Goal: Check status: Check status

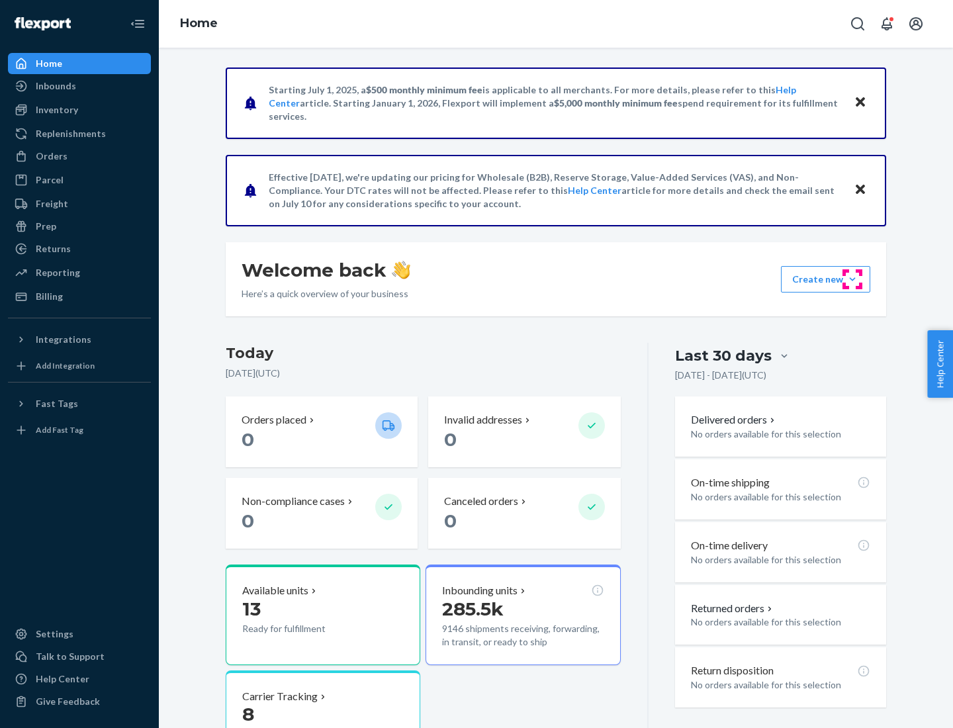
click at [853, 279] on button "Create new Create new inbound Create new order Create new product" at bounding box center [825, 279] width 89 height 26
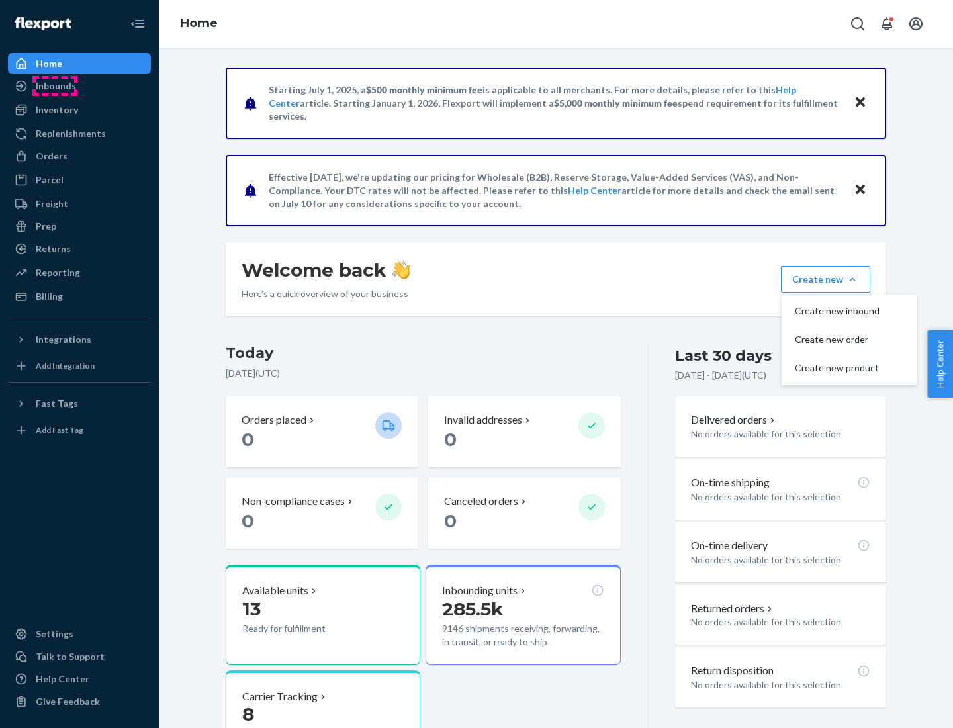
click at [55, 86] on div "Inbounds" at bounding box center [56, 85] width 40 height 13
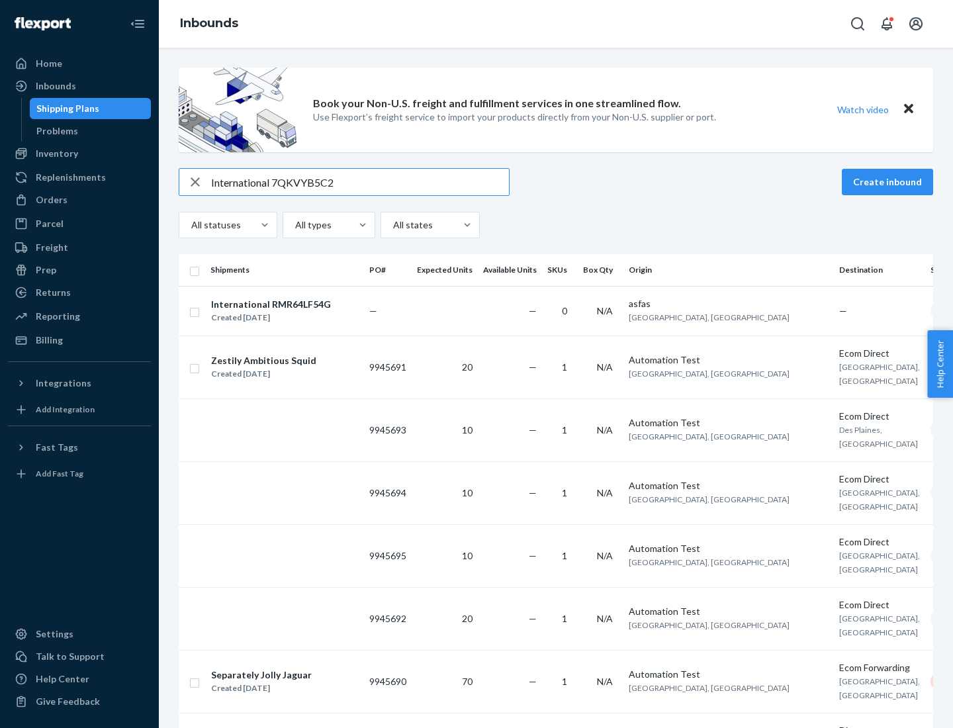
type input "International 7QKVYB5C29"
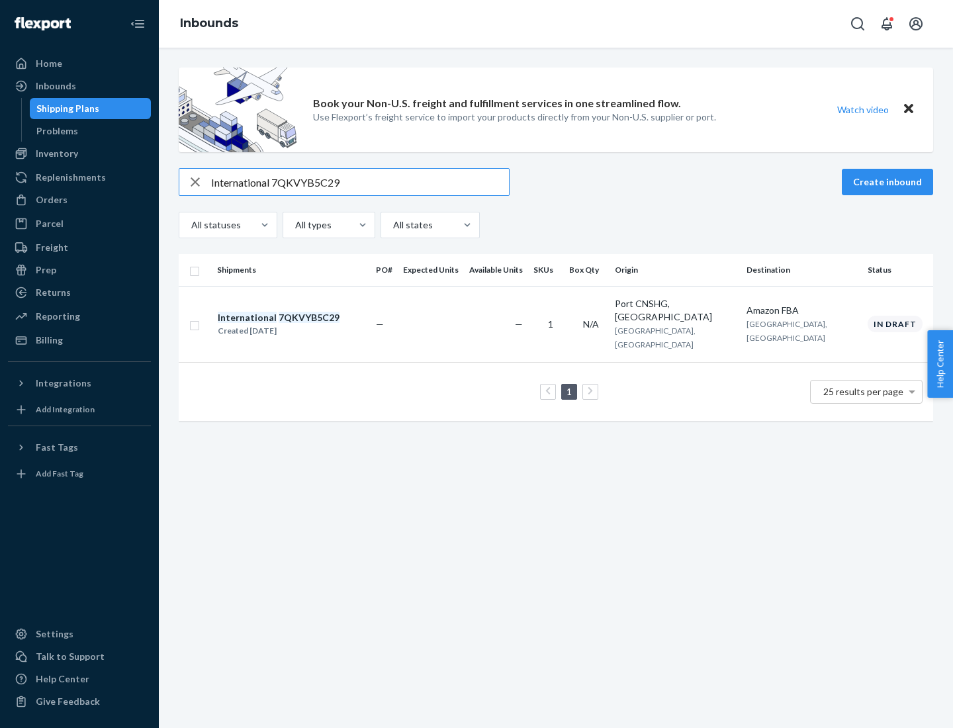
click at [301, 324] on div "Created [DATE]" at bounding box center [279, 330] width 122 height 13
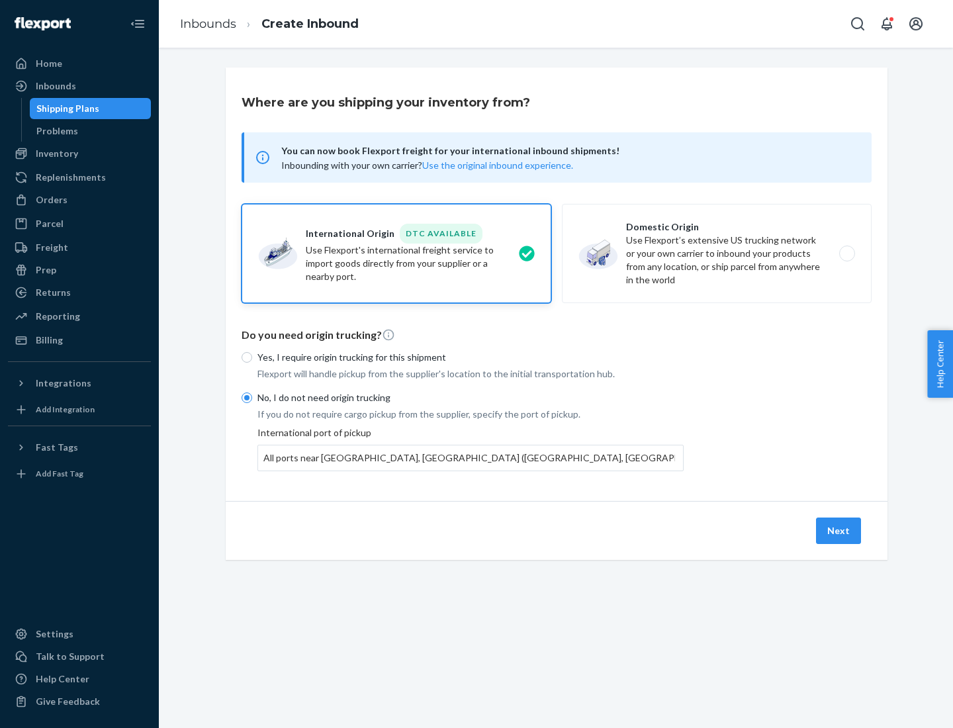
click at [840, 530] on button "Next" at bounding box center [838, 531] width 45 height 26
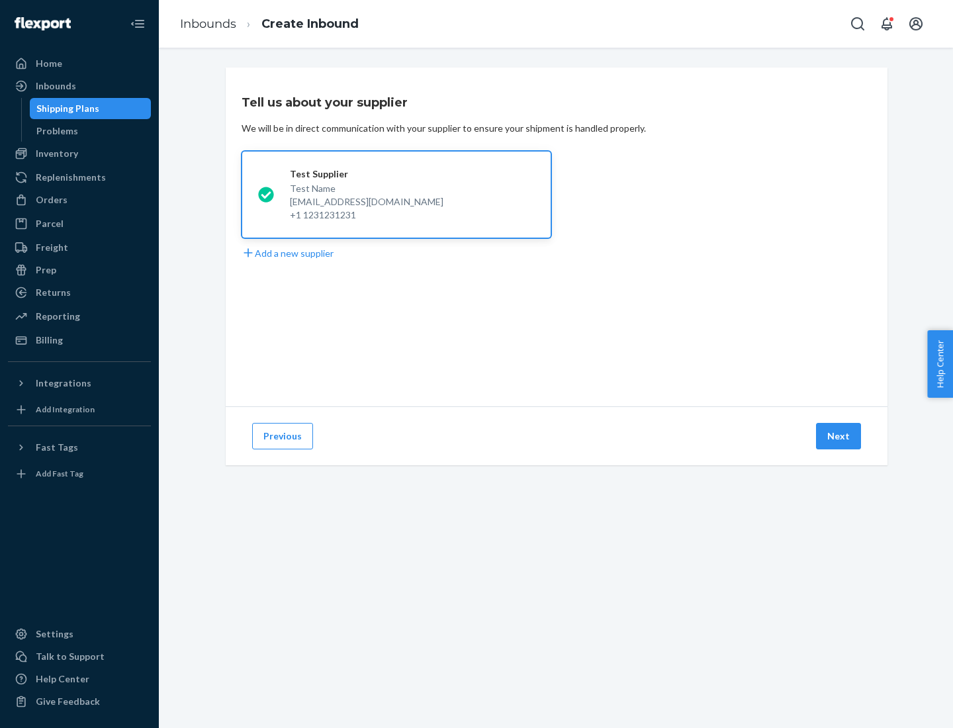
click at [840, 436] on button "Next" at bounding box center [838, 436] width 45 height 26
